Goal: Task Accomplishment & Management: Manage account settings

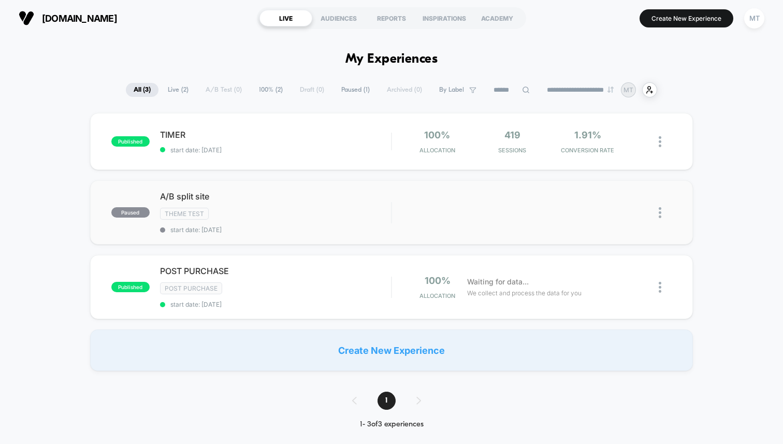
click at [660, 212] on img at bounding box center [659, 212] width 3 height 11
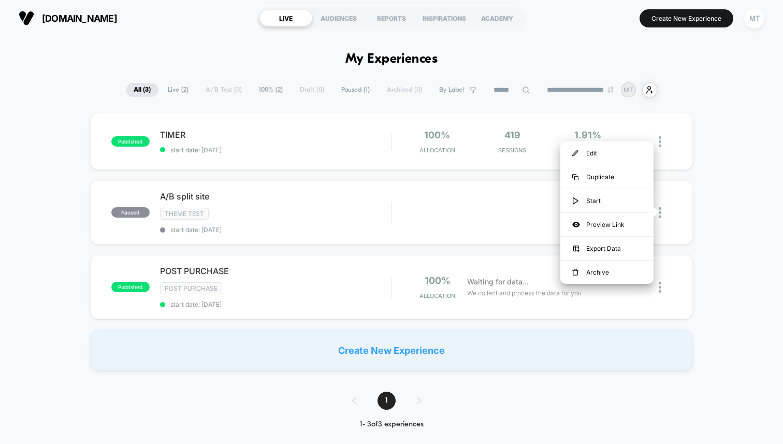
click at [694, 195] on div "published TIMER start date: [DATE] 100% Allocation 419 Sessions 1.91% CONVERSIO…" at bounding box center [391, 242] width 783 height 258
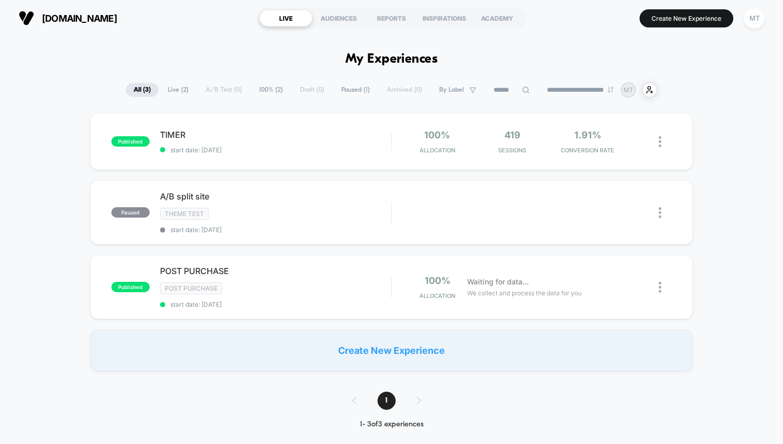
click at [383, 335] on div "Create New Experience" at bounding box center [391, 349] width 602 height 41
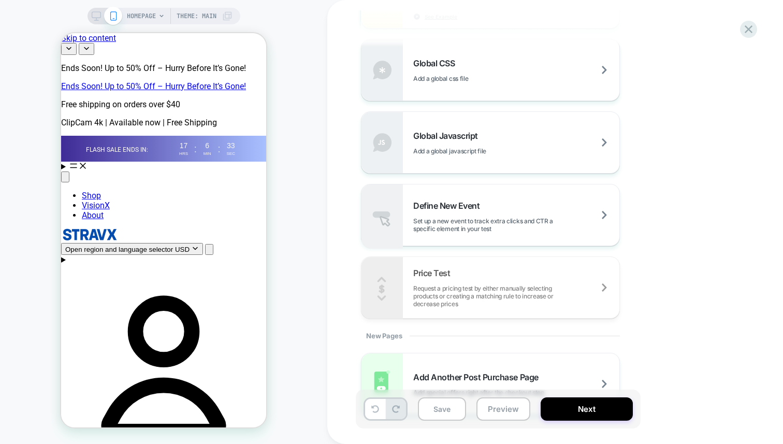
scroll to position [710, 0]
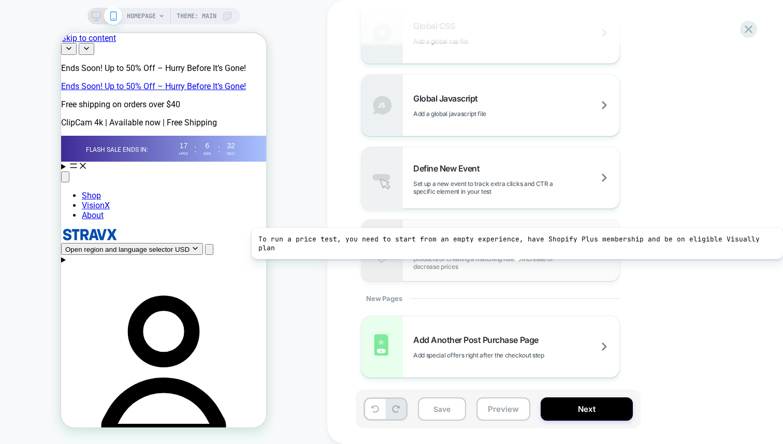
click at [512, 258] on span "Request a pricing test by either manually selecting products or creating a matc…" at bounding box center [516, 258] width 206 height 23
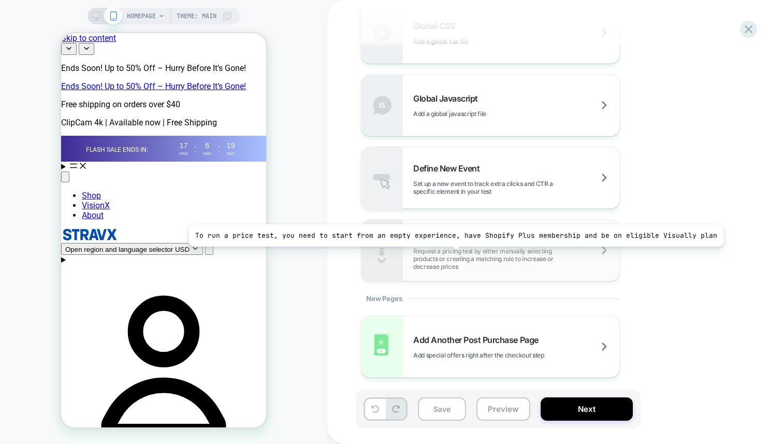
click at [449, 254] on span "Request a pricing test by either manually selecting products or creating a matc…" at bounding box center [516, 258] width 206 height 23
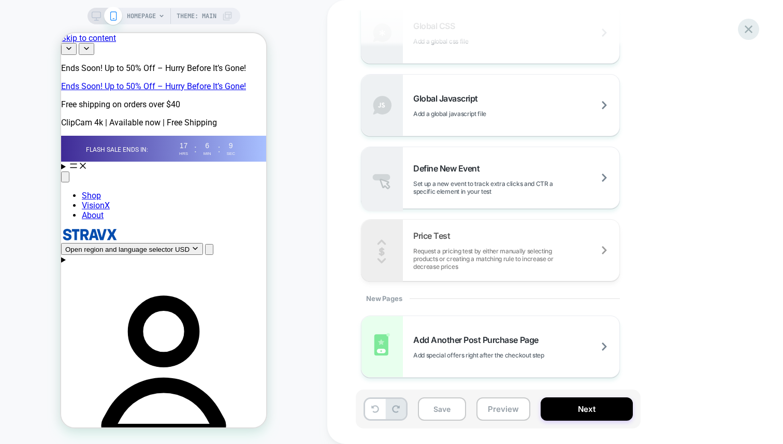
click at [751, 34] on icon at bounding box center [748, 29] width 14 height 14
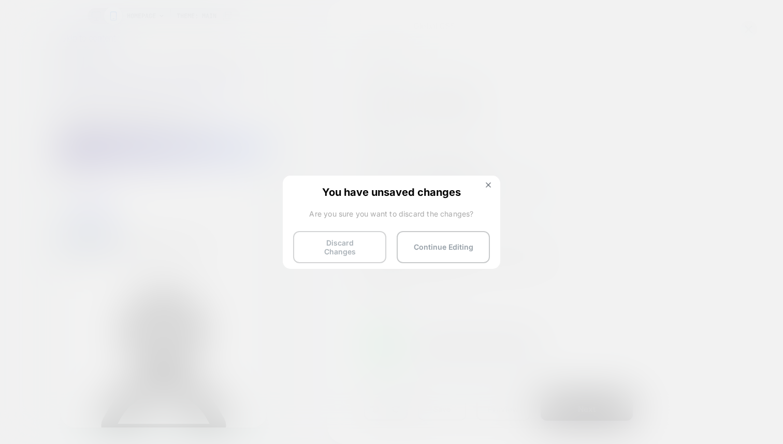
click at [372, 245] on button "Discard Changes" at bounding box center [339, 247] width 93 height 32
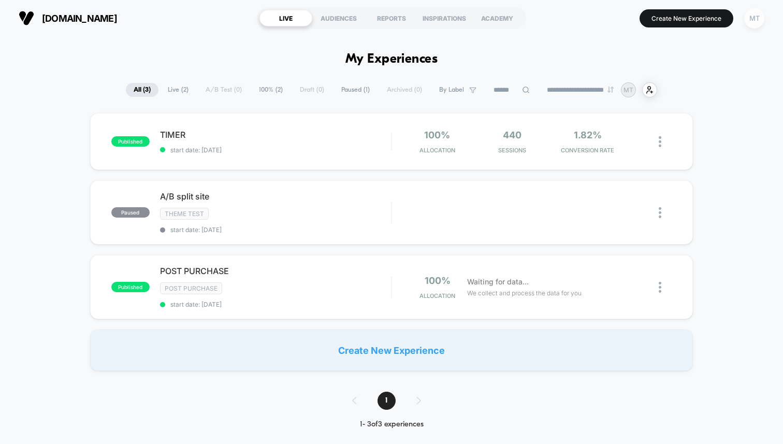
click at [760, 11] on div "MT" at bounding box center [754, 18] width 20 height 20
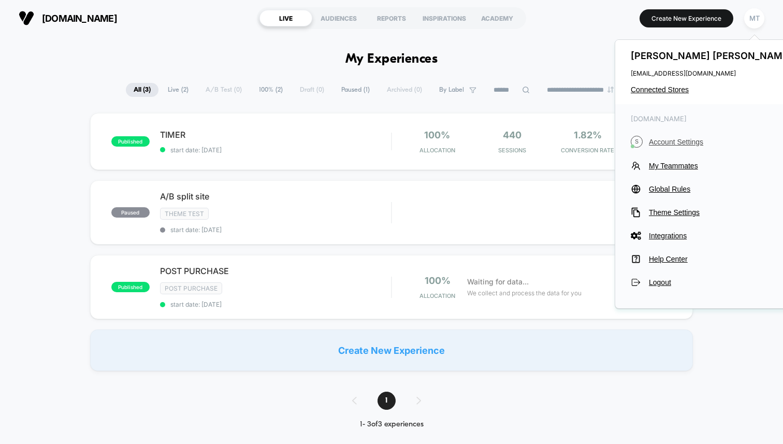
click at [676, 144] on span "Account Settings" at bounding box center [721, 142] width 145 height 8
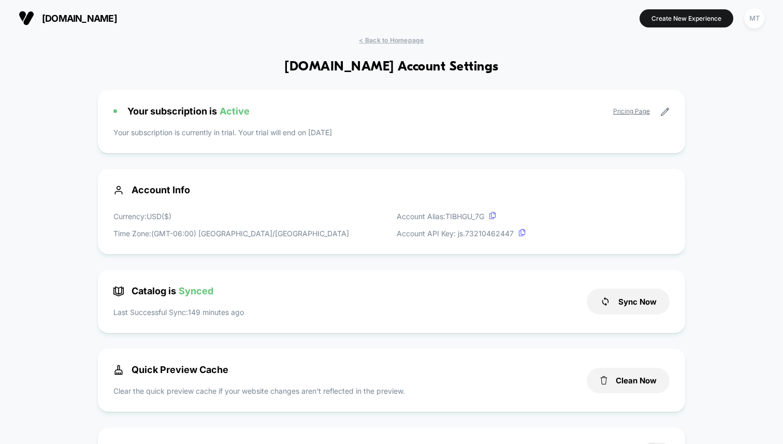
click at [404, 123] on div "Your subscription is Active Pricing Page Your subscription is currently in tria…" at bounding box center [391, 121] width 587 height 63
click at [620, 108] on link "Pricing Page" at bounding box center [631, 111] width 37 height 8
